Goal: Contribute content: Contribute content

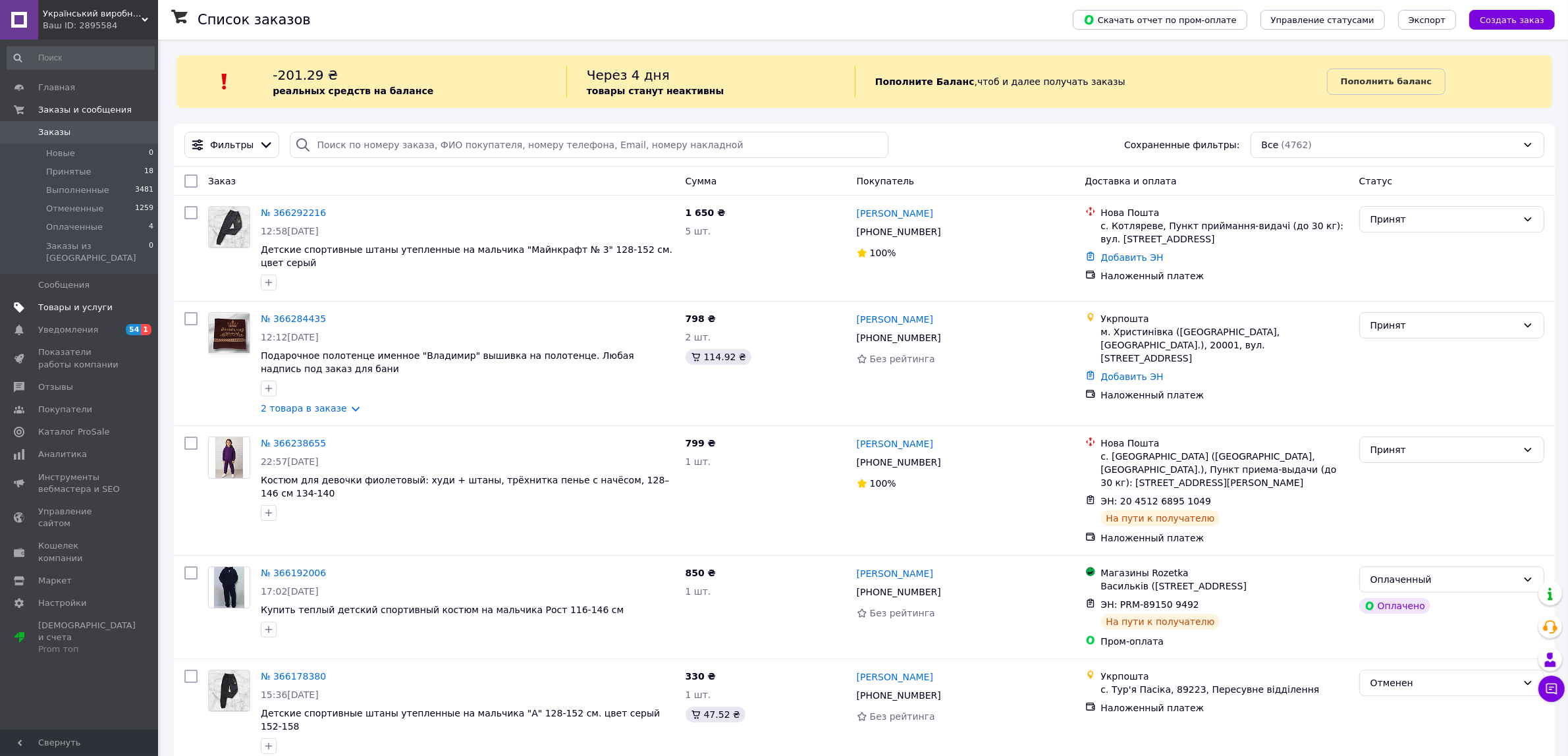
click at [63, 302] on span "Товары и услуги" at bounding box center [75, 308] width 75 height 12
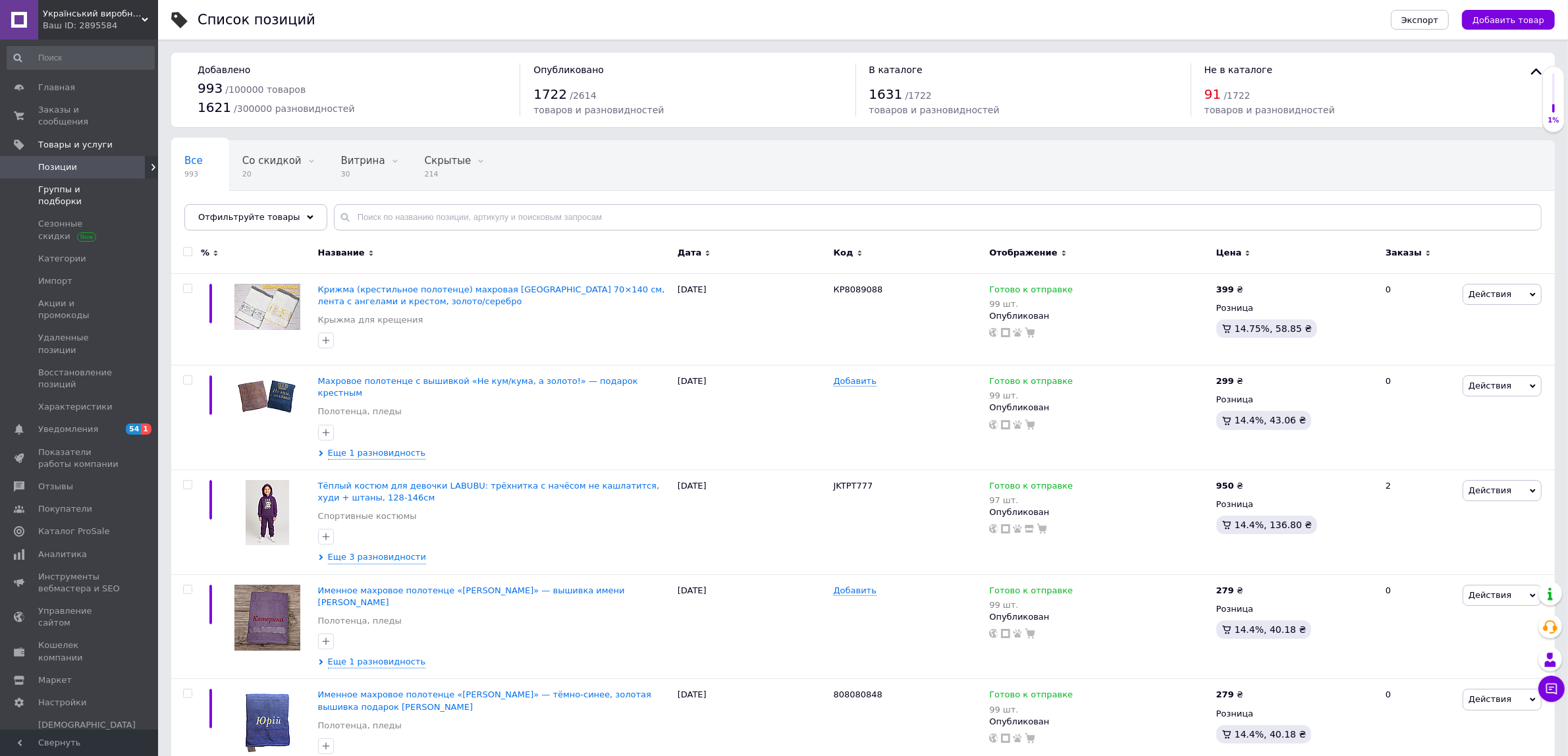
click at [61, 184] on span "Группы и подборки" at bounding box center [80, 196] width 83 height 24
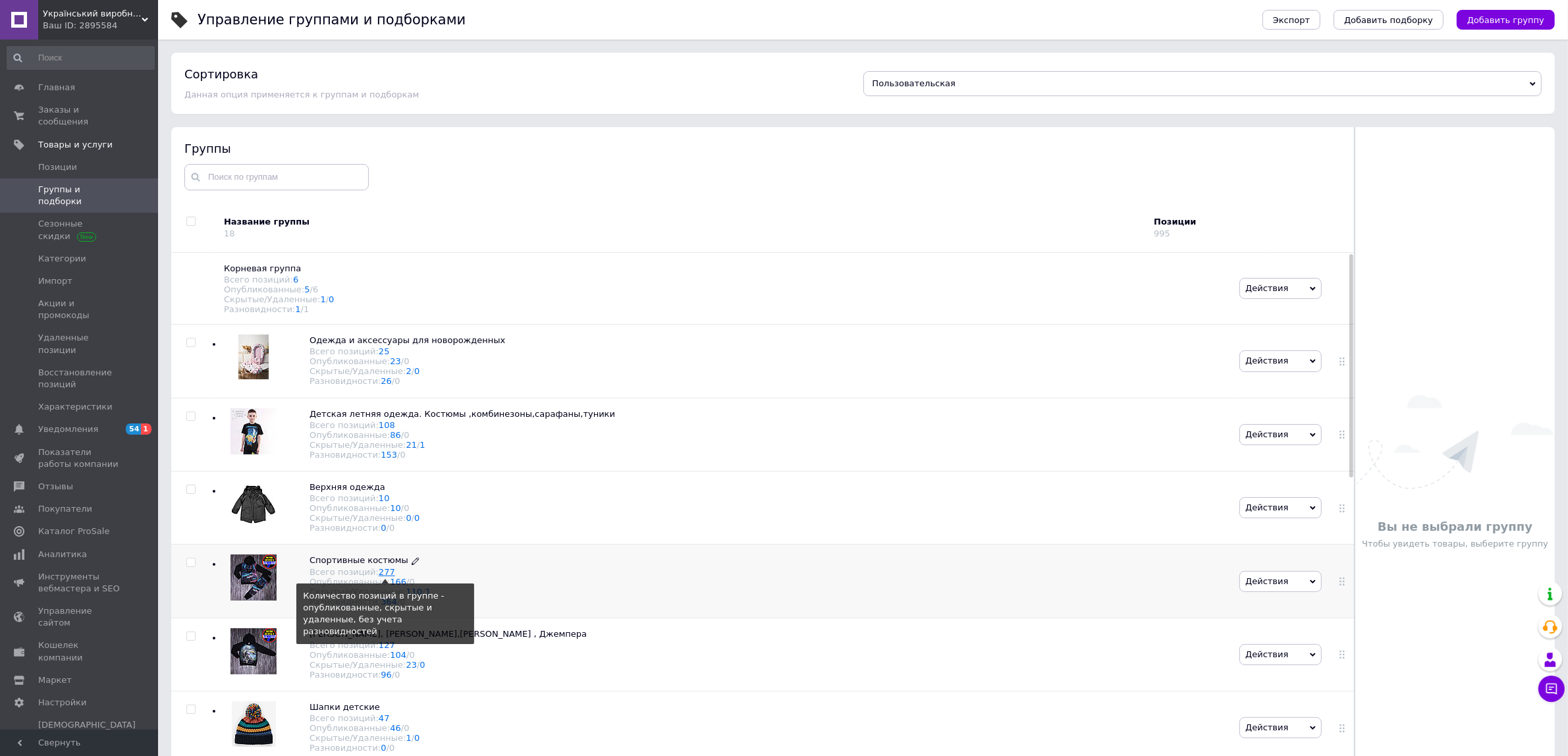
click at [379, 577] on link "277" at bounding box center [387, 571] width 17 height 10
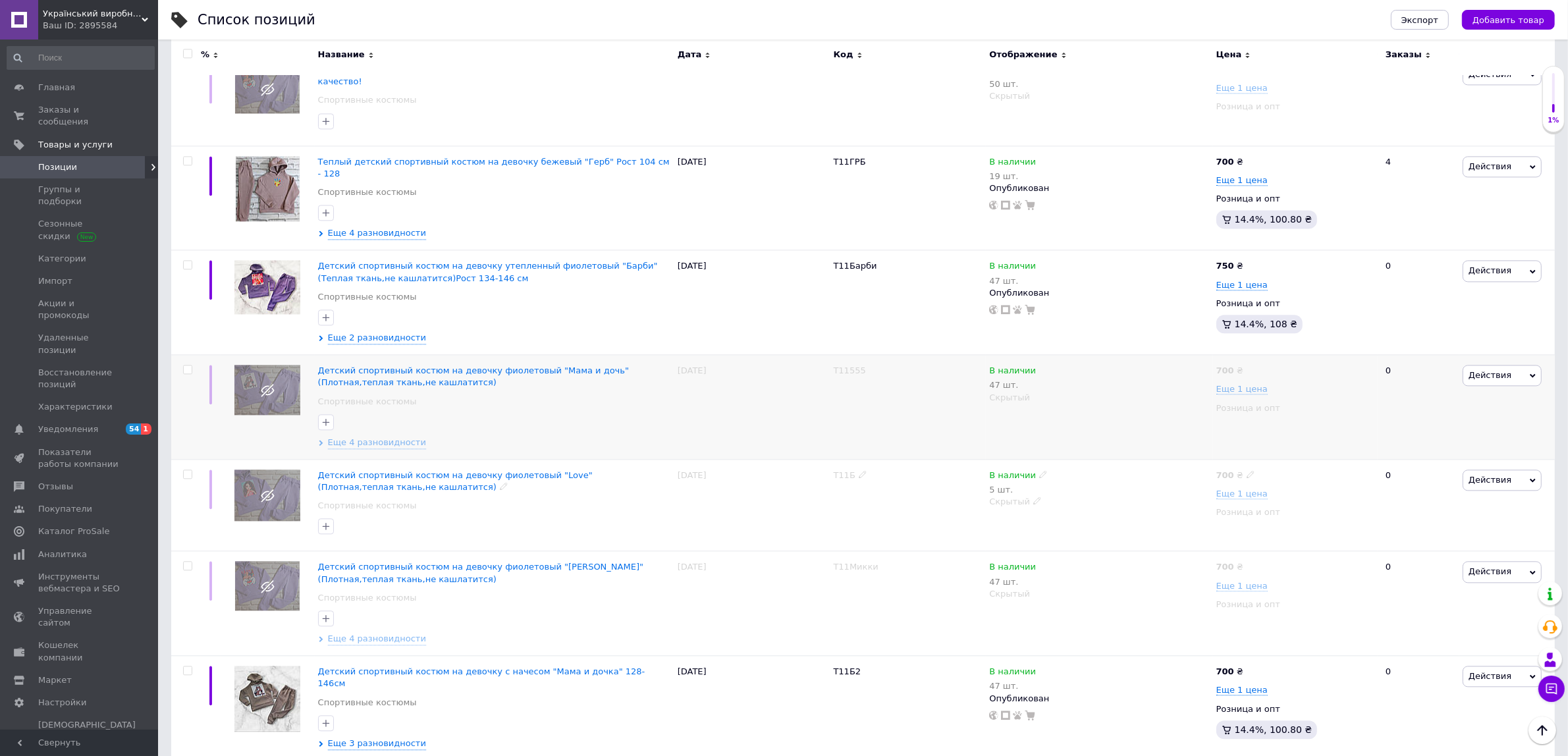
scroll to position [10031, 0]
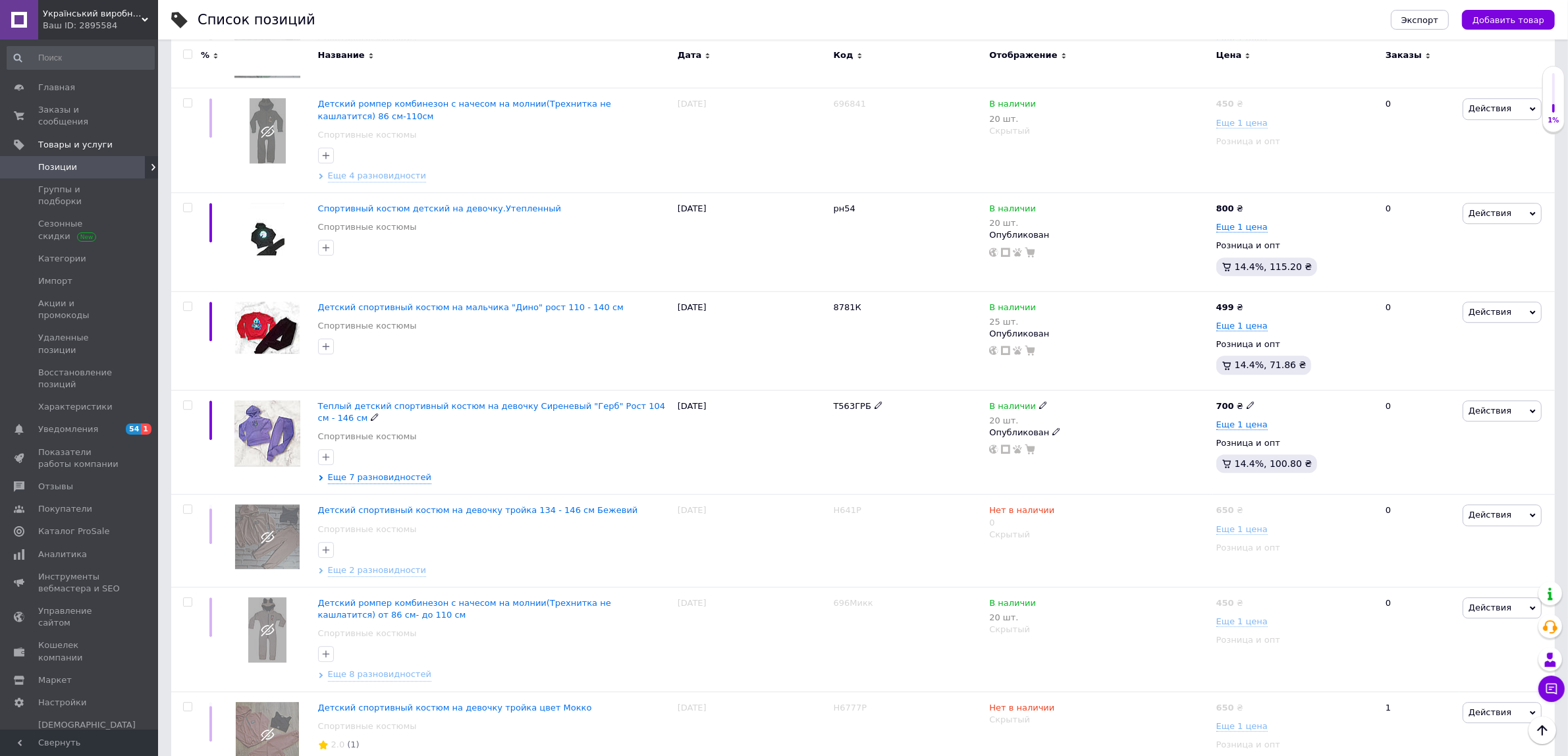
scroll to position [10847, 0]
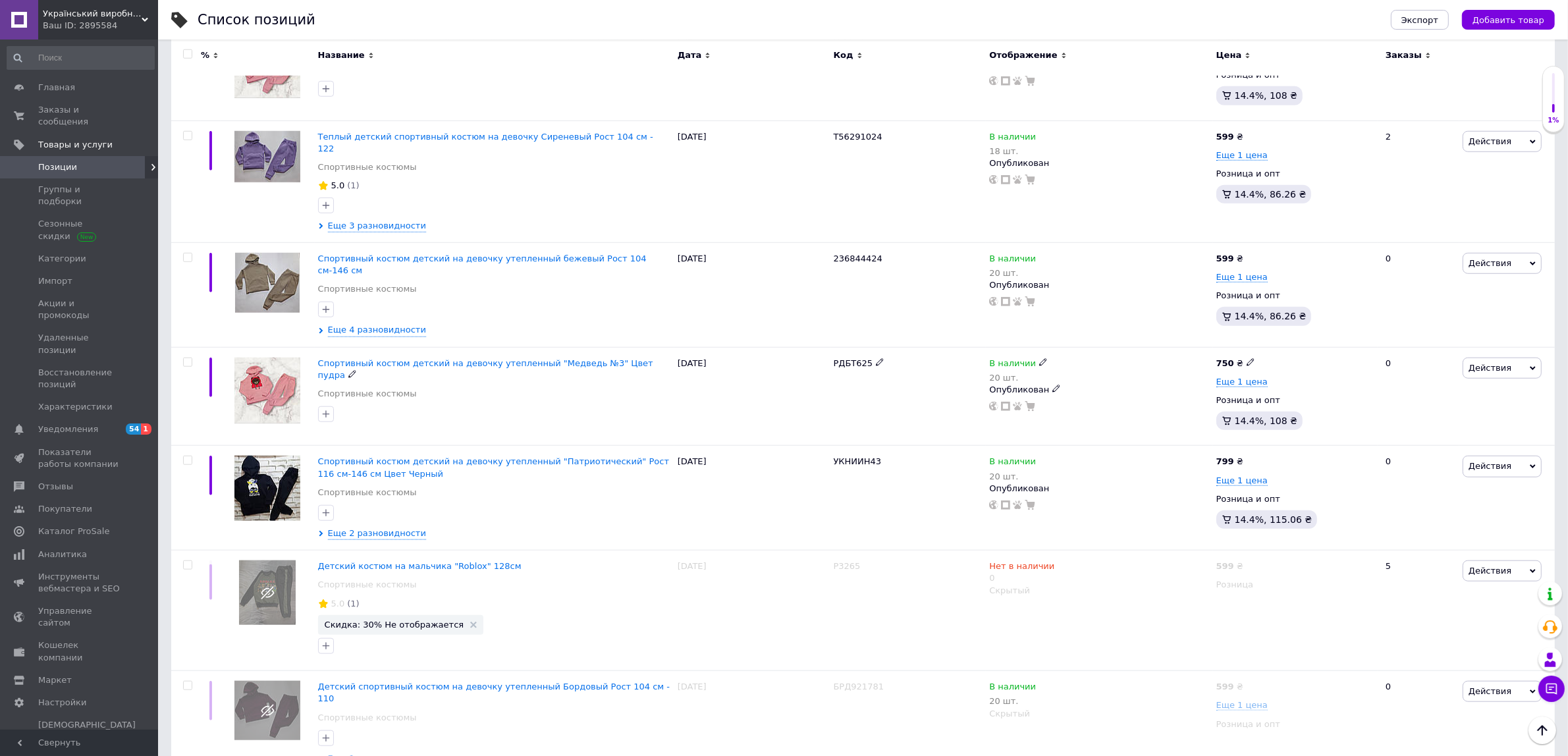
scroll to position [1490, 0]
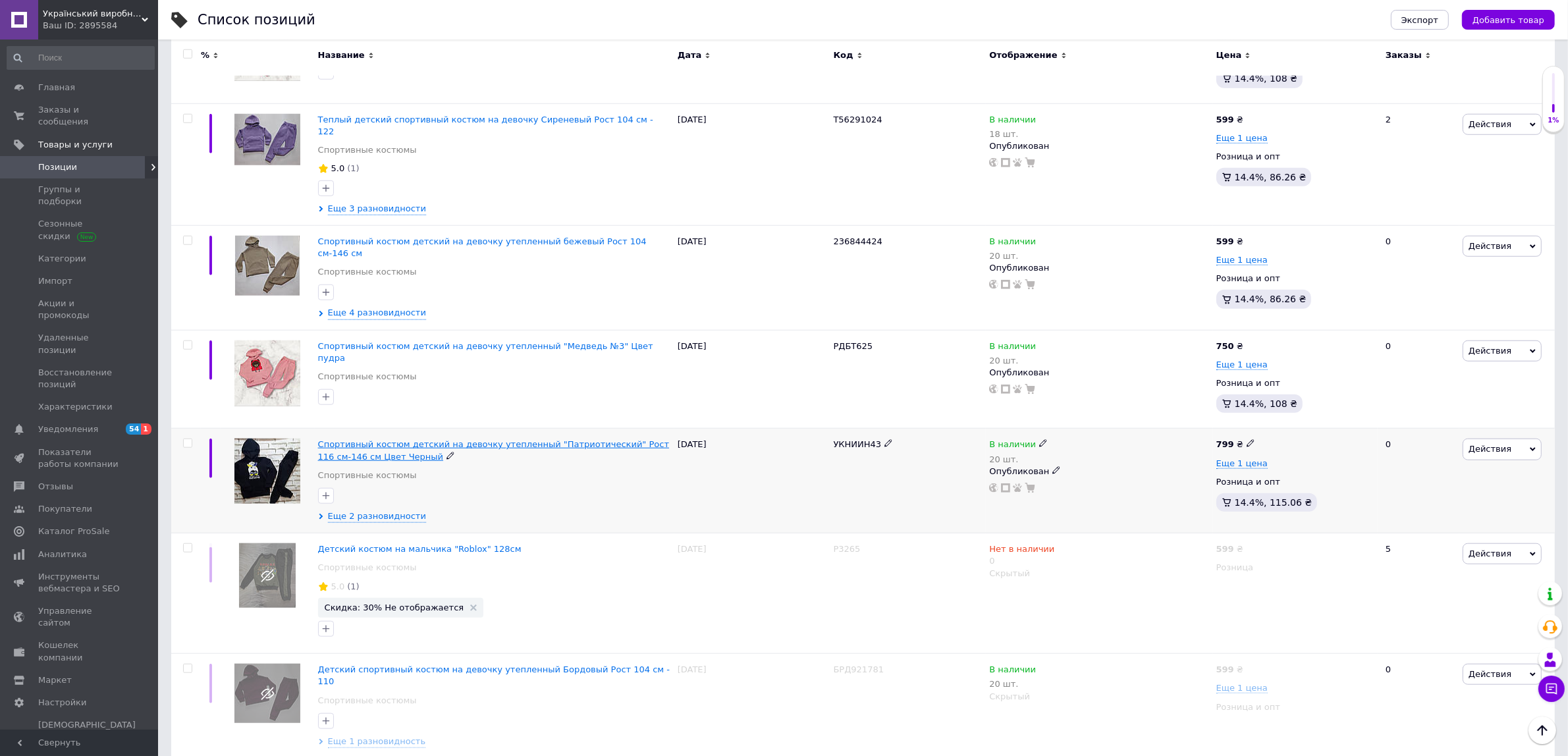
click at [497, 439] on span "Спортивный костюм детский на девочку утепленный "Патриотический" Рост 116 см-14…" at bounding box center [493, 450] width 351 height 22
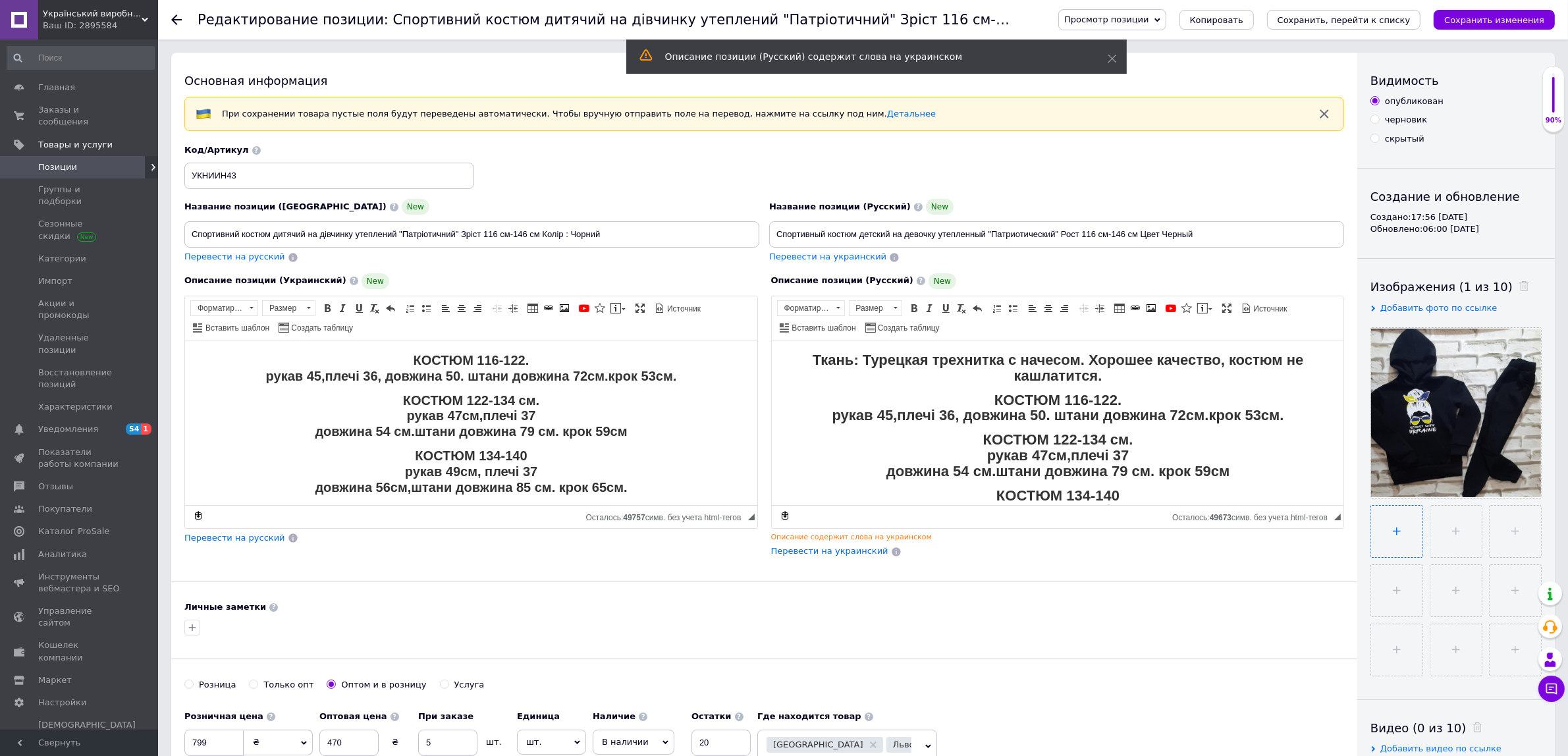
click at [1375, 537] on input "file" at bounding box center [1397, 532] width 52 height 52
type input "C:\fakepath\ChatGPT Image [DATE], 16_15_17.png"
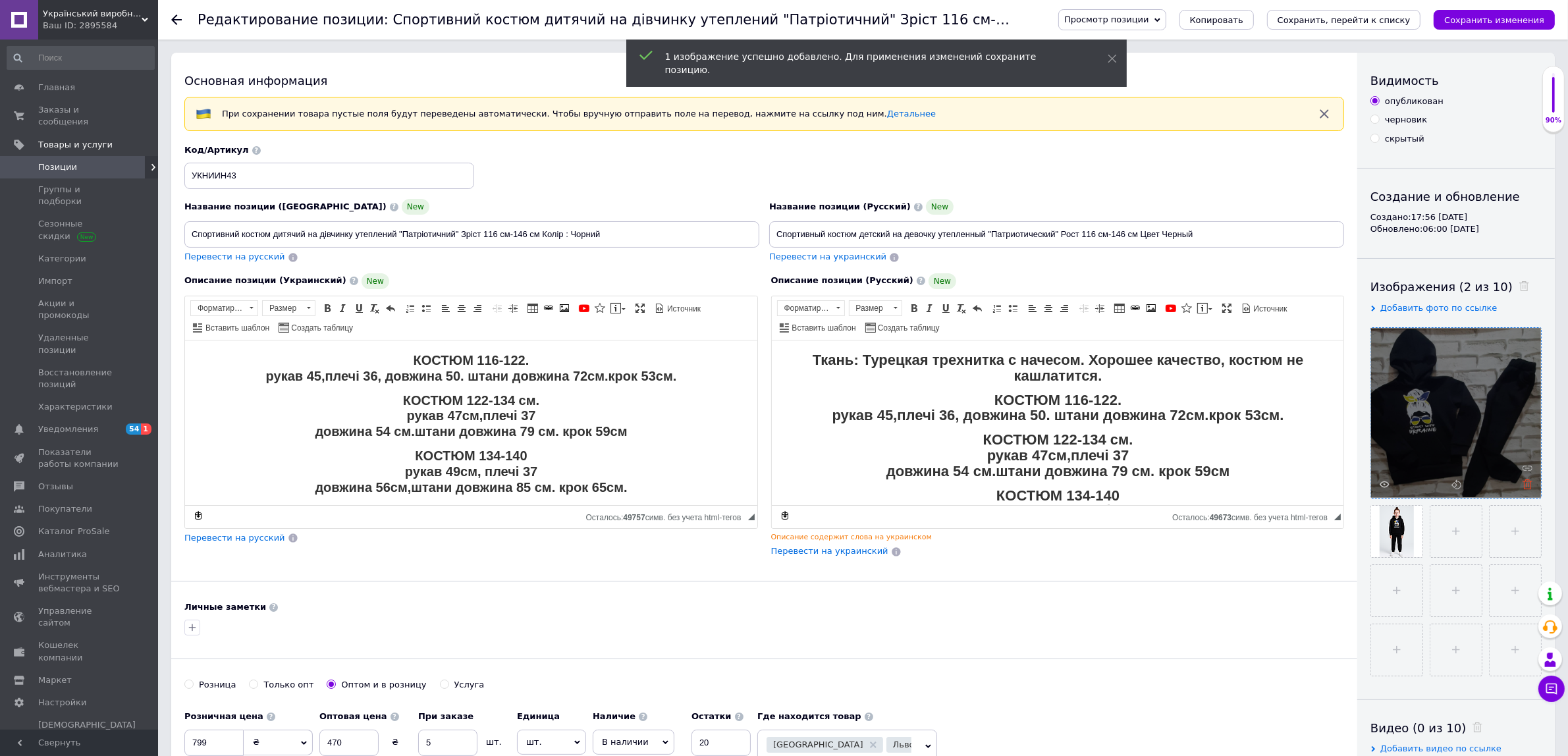
click at [1528, 486] on icon at bounding box center [1527, 484] width 10 height 10
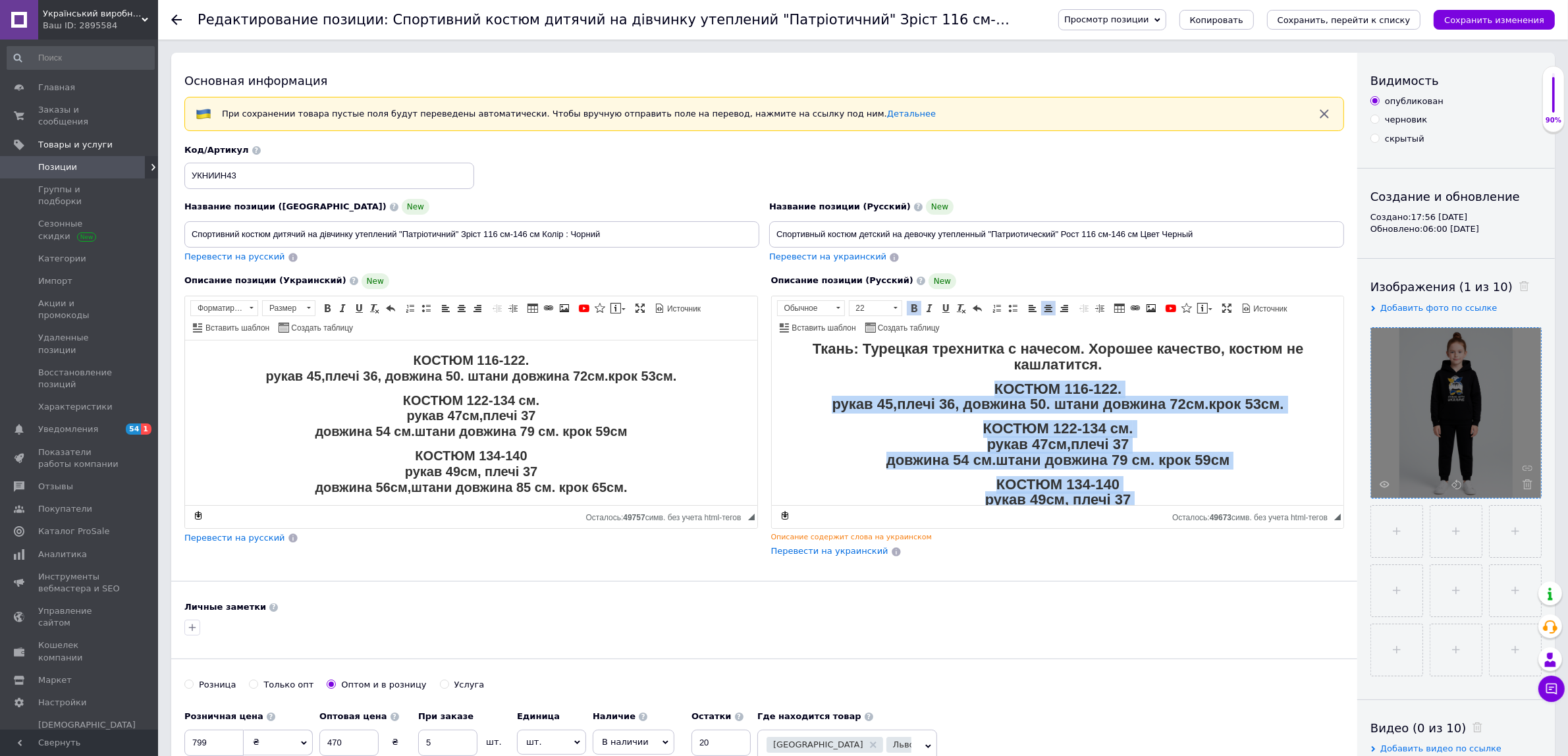
scroll to position [93, 0]
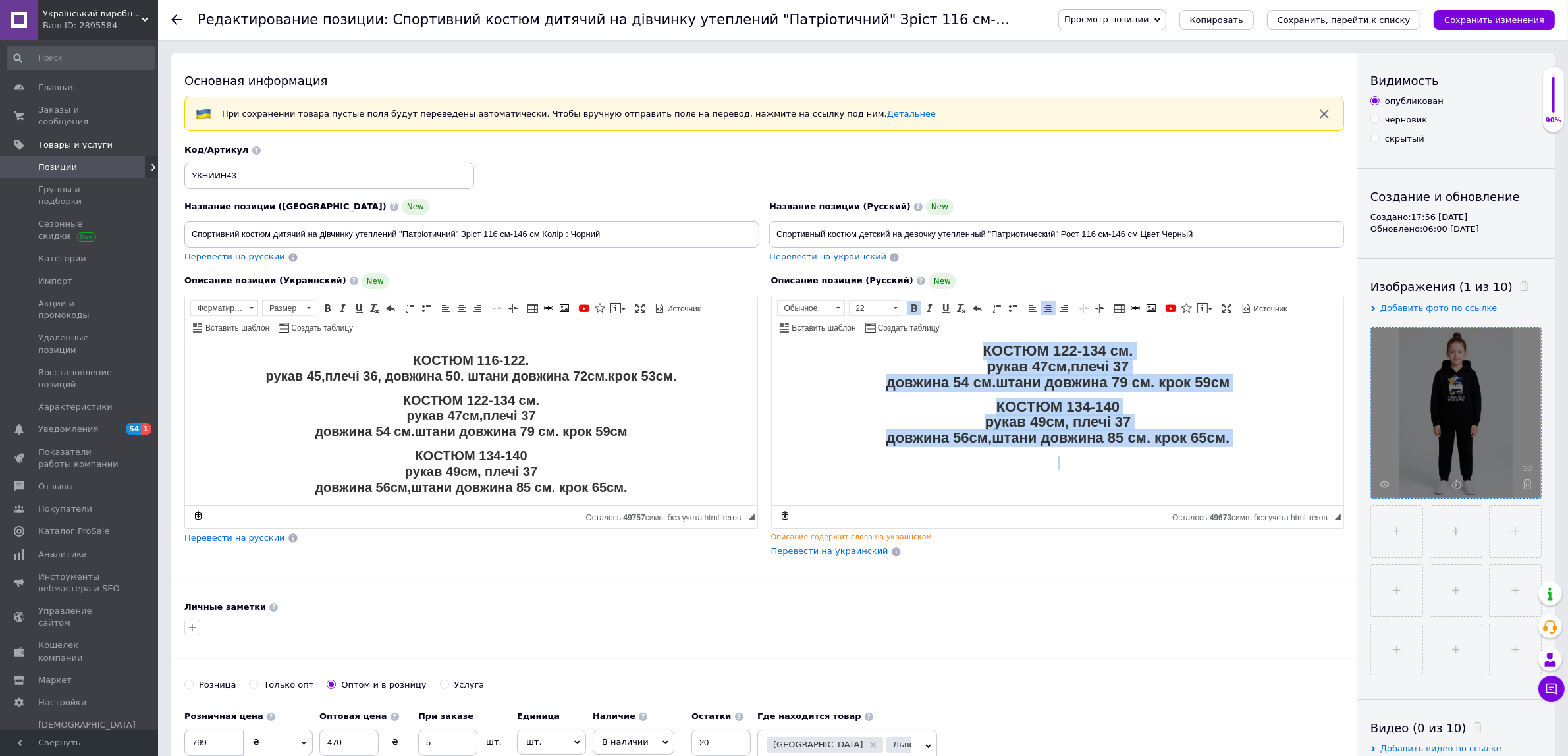
drag, startPoint x: 942, startPoint y: 381, endPoint x: 1915, endPoint y: 883, distance: 1094.9
click at [1141, 505] on html "Ткань: Турецкая трехнитка с начесом. Хорошее качество, костюм не кашлатится. КО…" at bounding box center [1057, 377] width 572 height 253
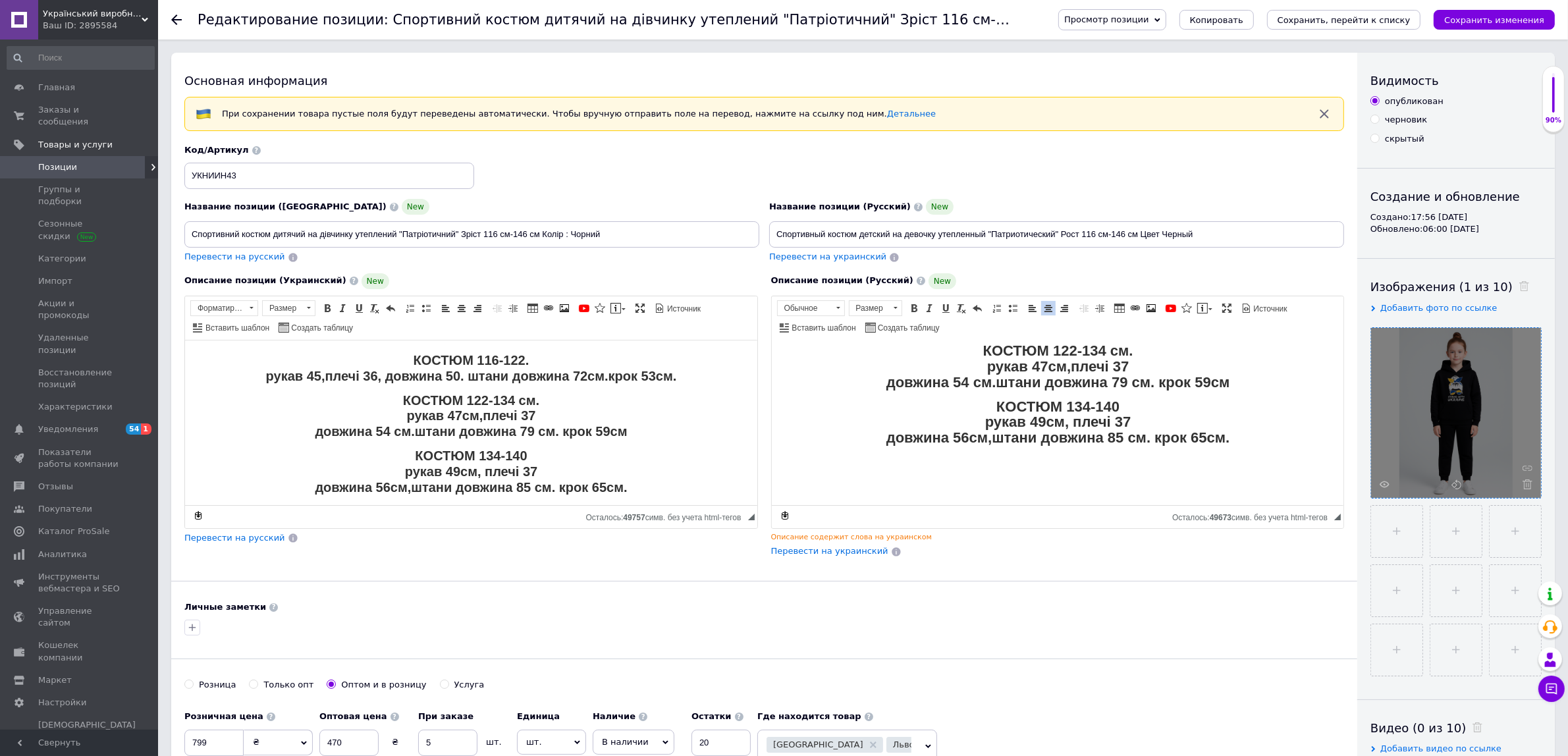
scroll to position [0, 0]
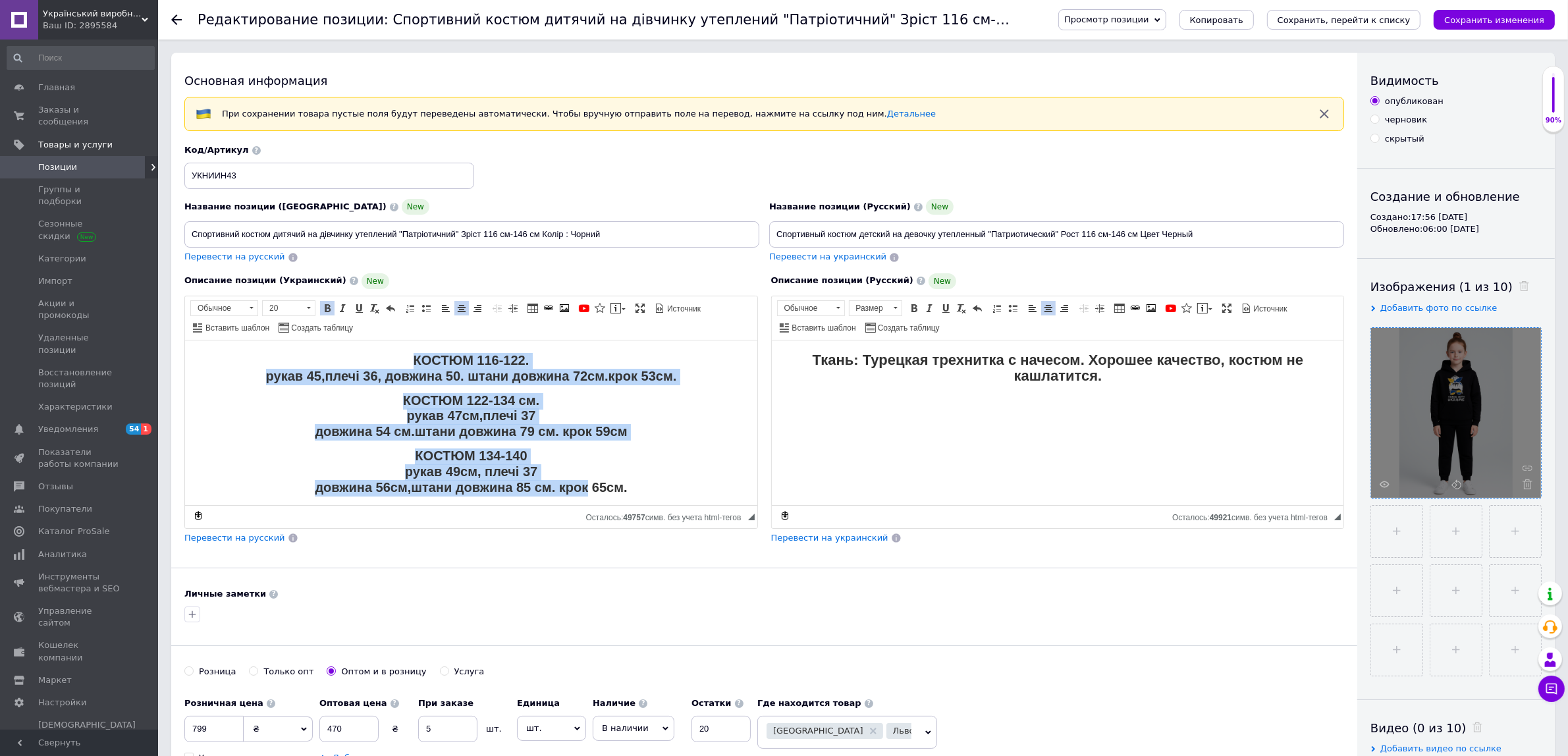
drag, startPoint x: 389, startPoint y: 358, endPoint x: 584, endPoint y: 484, distance: 232.2
click at [583, 484] on body "КОСТЮМ 116-122. рукав 45,плечі 36, довжина 50. штани довжина 72см.крок 53см. КО…" at bounding box center [470, 424] width 546 height 142
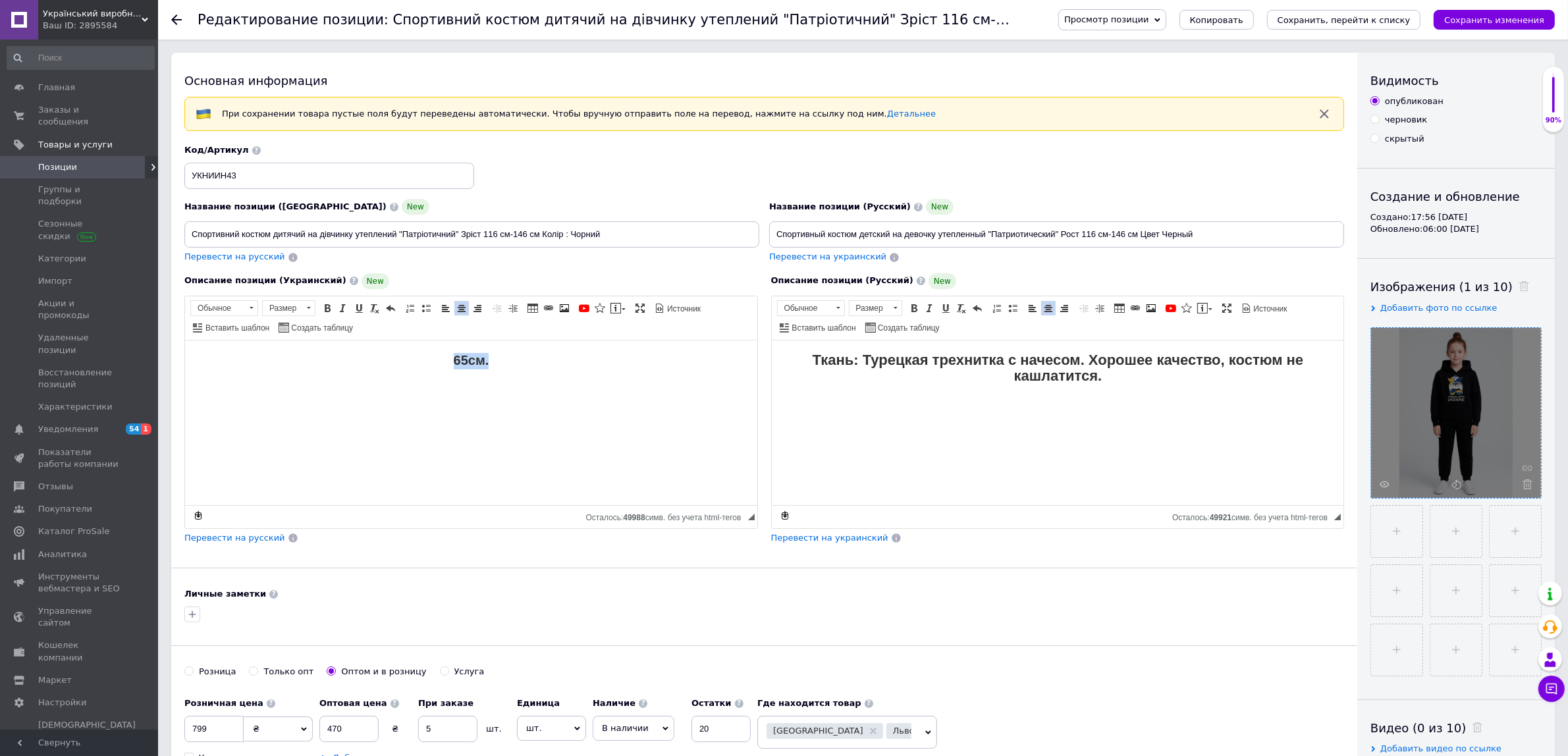
drag, startPoint x: 505, startPoint y: 365, endPoint x: 452, endPoint y: 362, distance: 53.1
click at [452, 362] on p "​​​​​​​ 65см." at bounding box center [470, 361] width 546 height 16
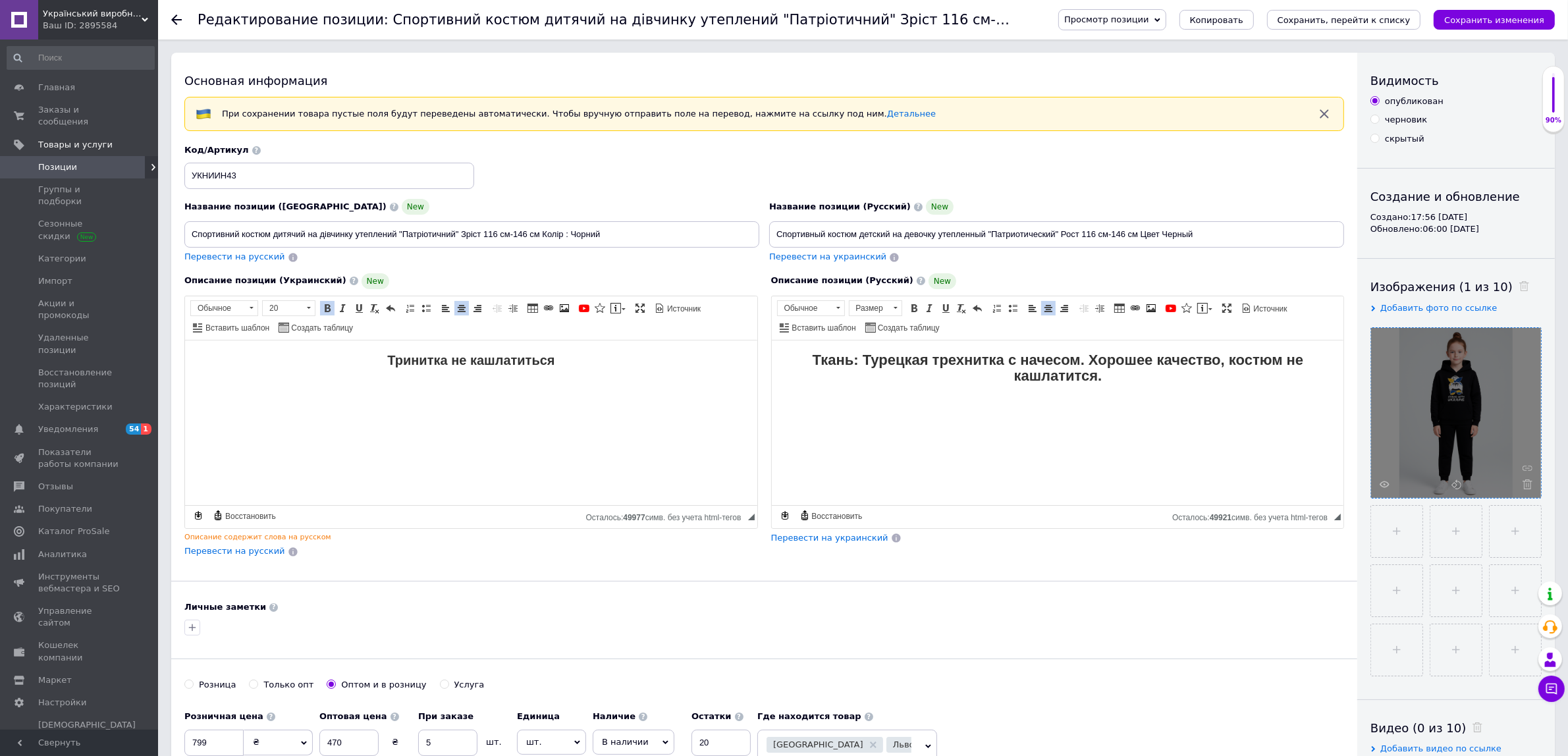
click at [1487, 7] on div "Просмотр позиции Сохранить и посмотреть на сайте Сохранить и посмотреть на порт…" at bounding box center [1293, 20] width 523 height 40
click at [1453, 11] on button "Сохранить изменения" at bounding box center [1494, 20] width 121 height 20
click at [1404, 11] on button "Сохранить, перейти к списку" at bounding box center [1344, 20] width 154 height 20
